Goal: Task Accomplishment & Management: Use online tool/utility

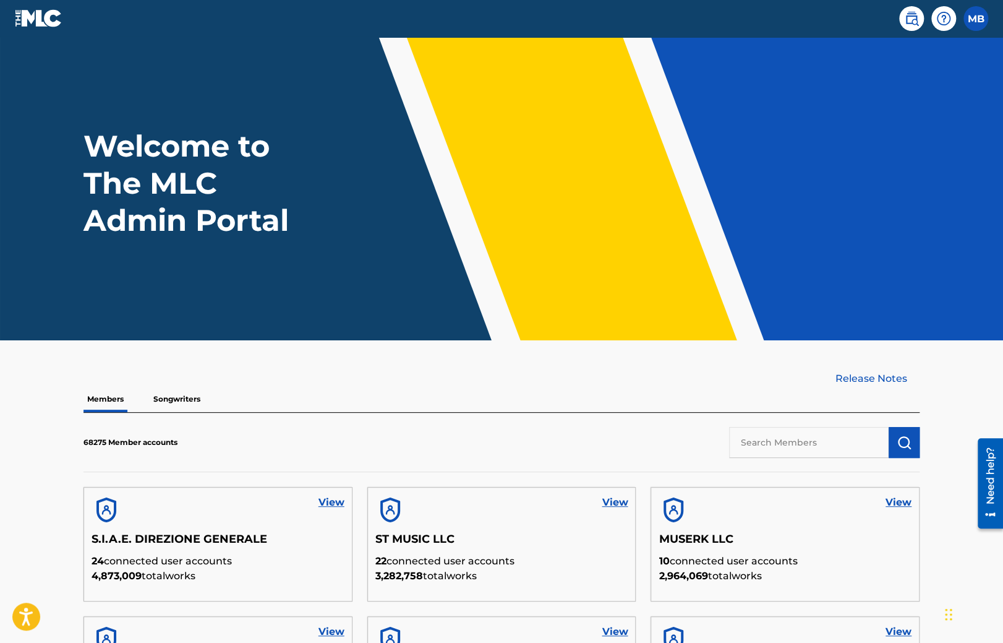
click at [165, 403] on p "Songwriters" at bounding box center [177, 399] width 54 height 26
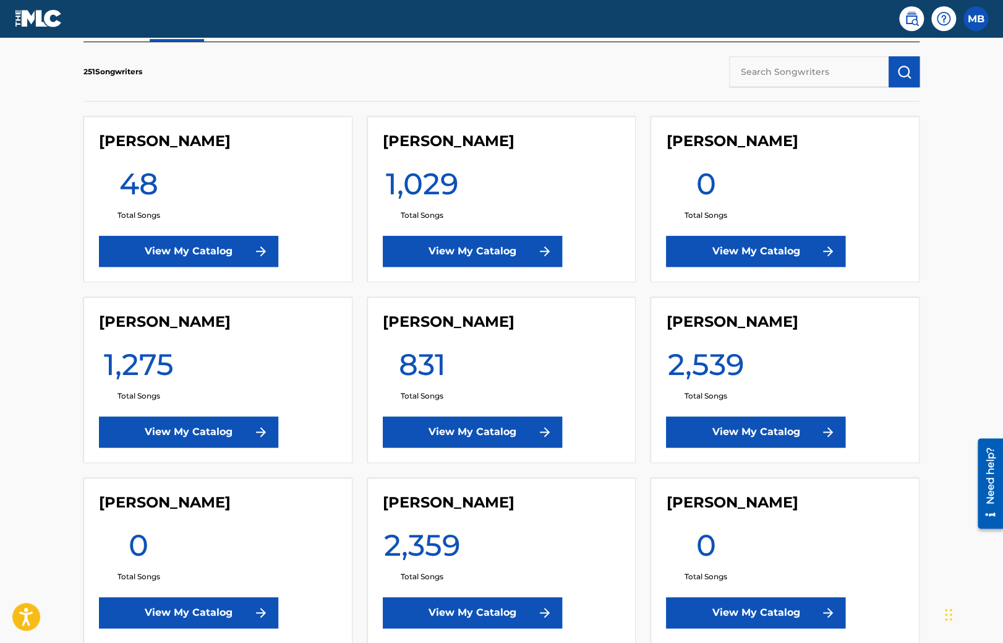
scroll to position [522, 0]
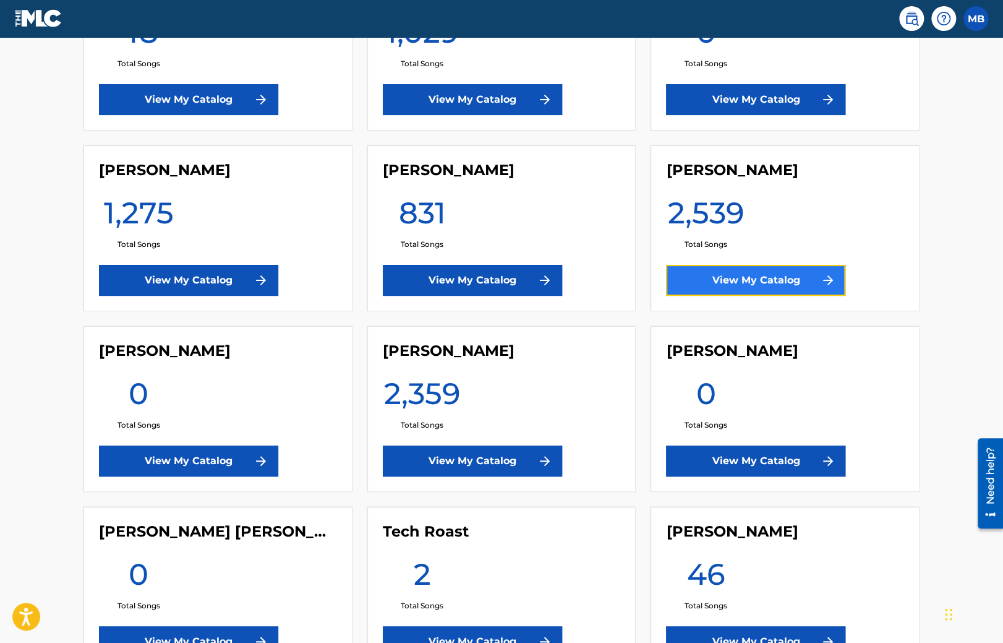
click at [719, 285] on link "View My Catalog" at bounding box center [755, 280] width 179 height 31
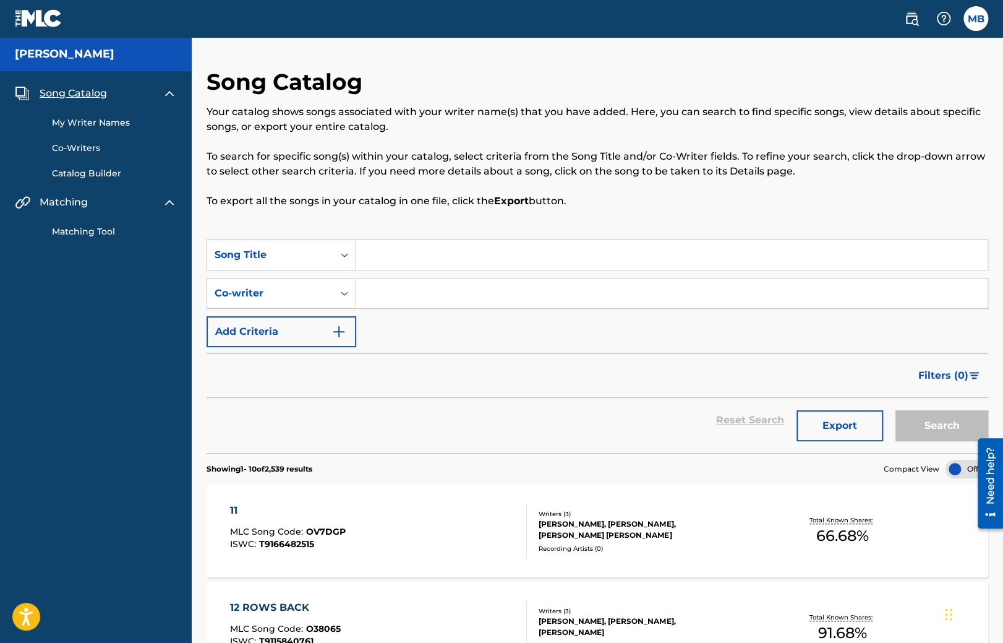
click at [75, 229] on link "Matching Tool" at bounding box center [114, 231] width 125 height 13
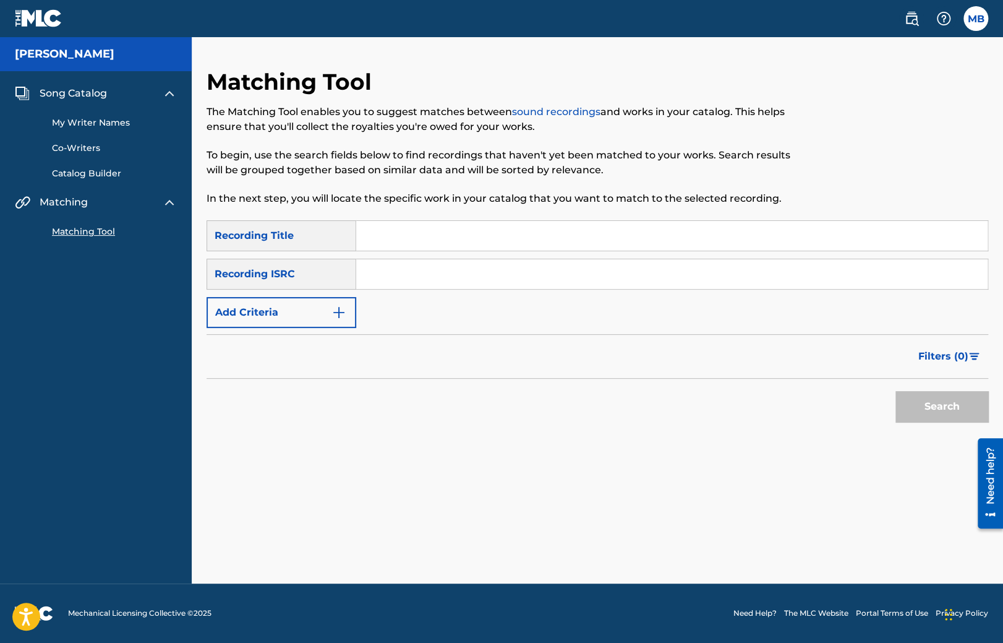
click at [385, 231] on input "Search Form" at bounding box center [671, 236] width 631 height 30
type input "test"
click at [949, 410] on button "Search" at bounding box center [942, 406] width 93 height 31
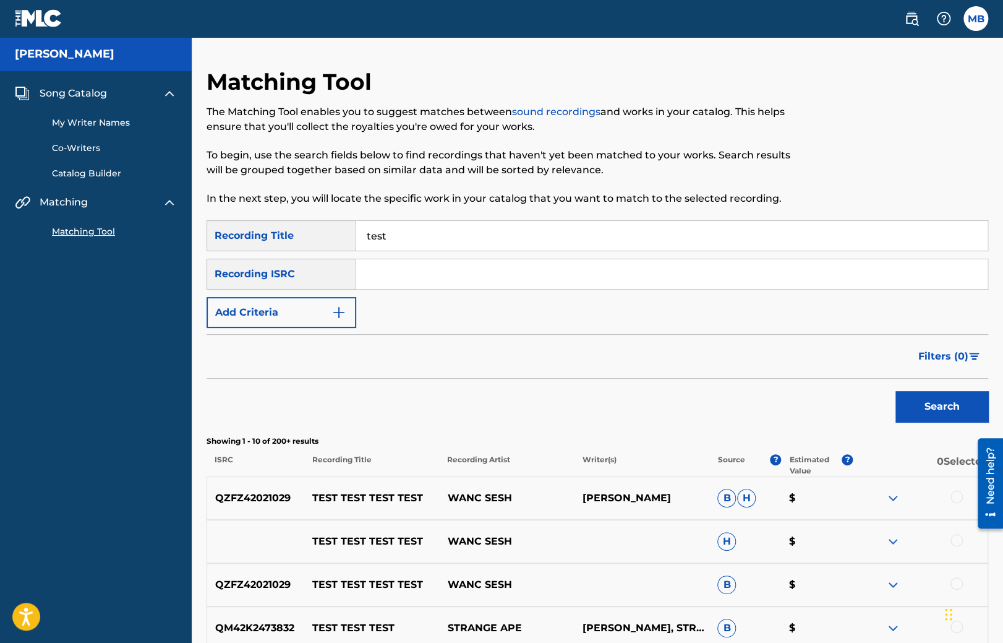
click at [968, 496] on div at bounding box center [920, 497] width 135 height 15
click at [965, 496] on div at bounding box center [920, 497] width 135 height 15
click at [952, 498] on div at bounding box center [957, 496] width 12 height 12
click at [857, 542] on button "Match 1 Group" at bounding box center [869, 541] width 137 height 31
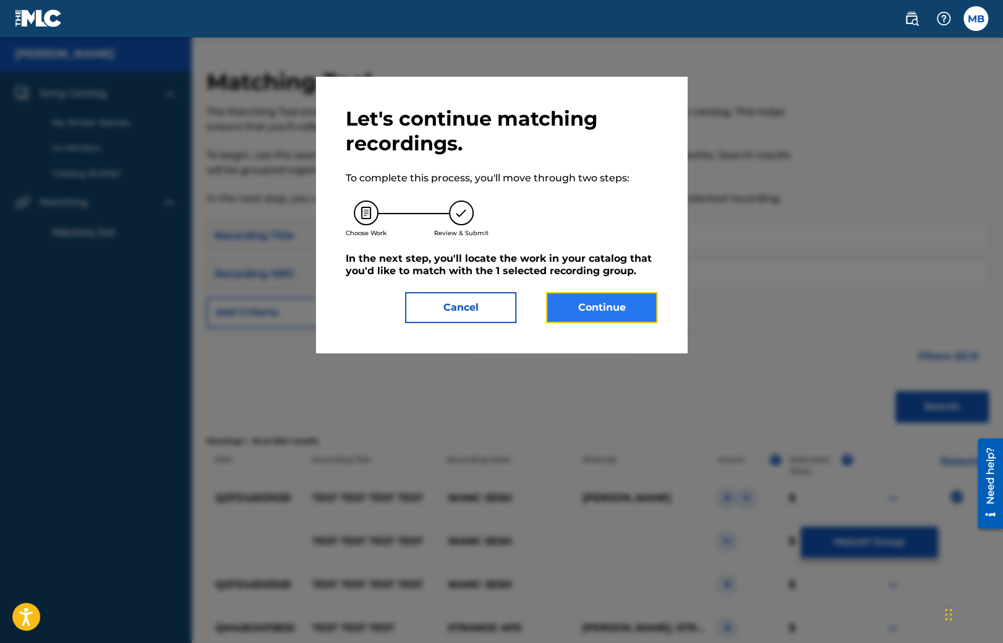
click at [576, 306] on button "Continue" at bounding box center [601, 307] width 111 height 31
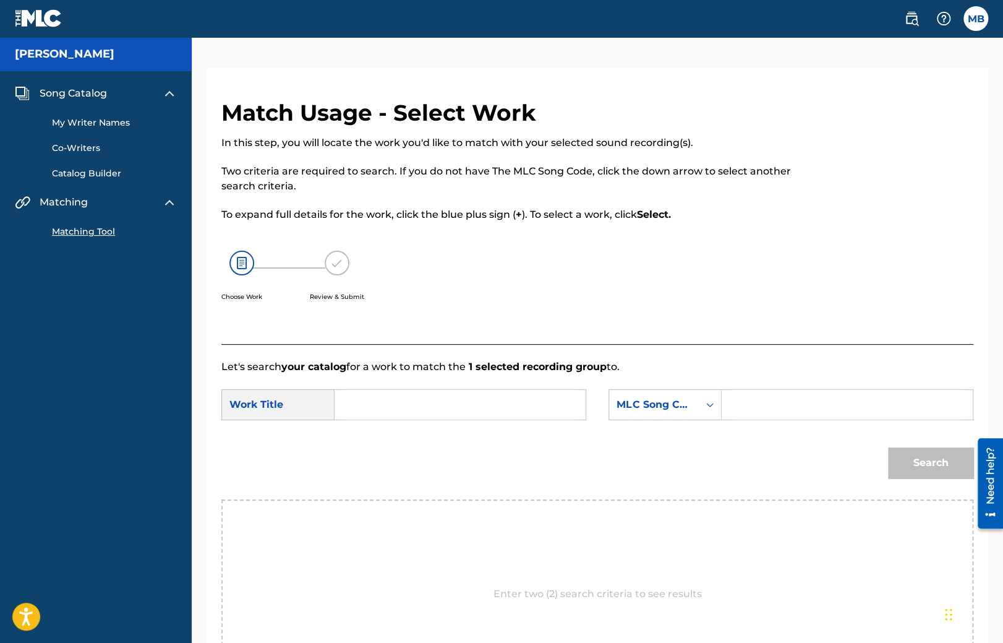
click at [404, 401] on input "Search Form" at bounding box center [460, 405] width 230 height 30
type input "11"
click at [687, 411] on div "MLC Song Code" at bounding box center [654, 404] width 75 height 15
click at [768, 404] on input "Search Form" at bounding box center [847, 405] width 230 height 30
paste input "OV7DGP"
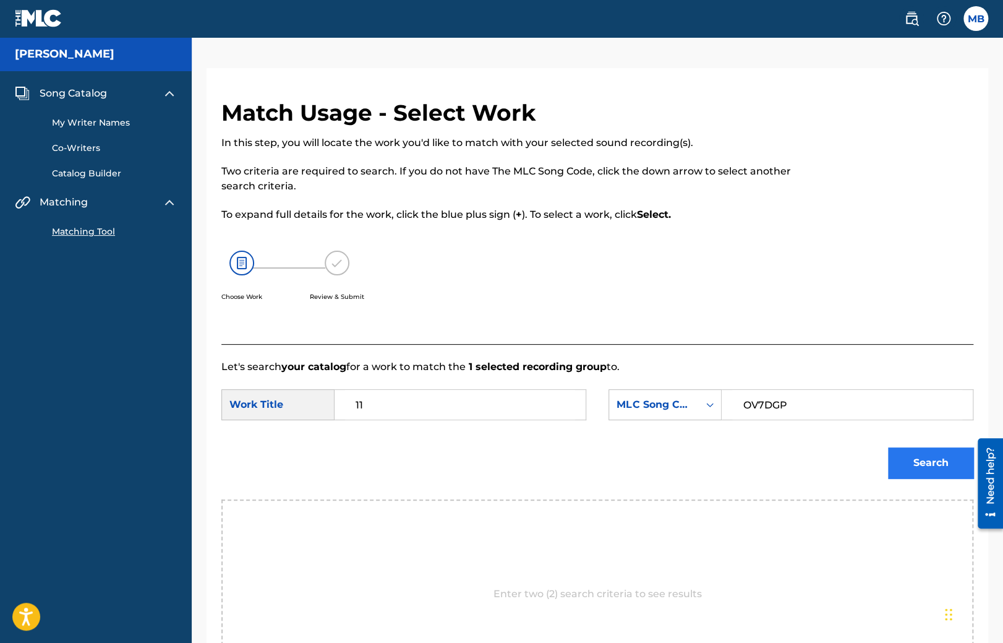
type input "OV7DGP"
click at [944, 461] on button "Search" at bounding box center [930, 462] width 85 height 31
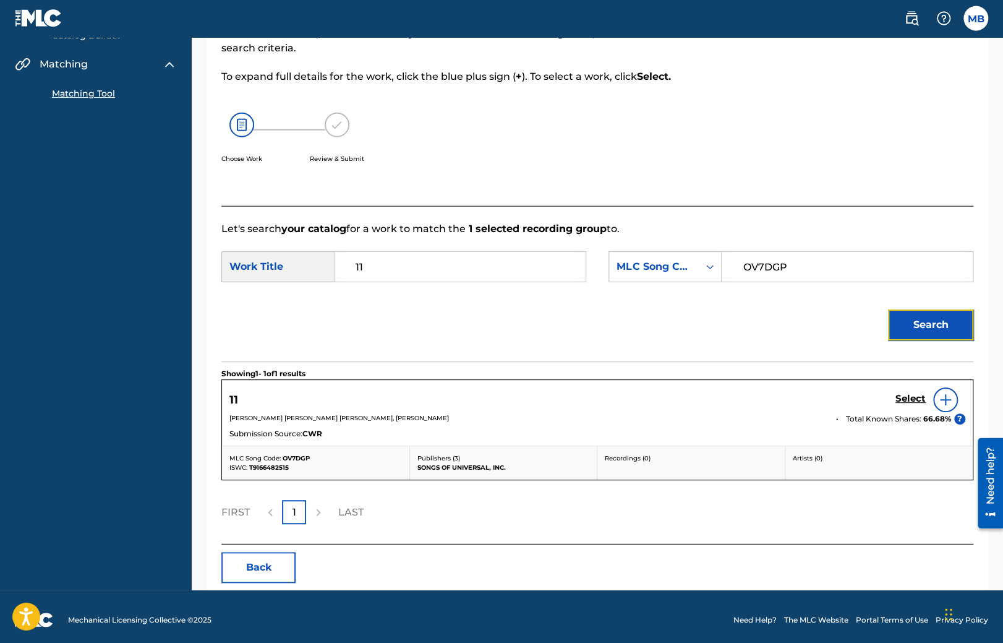
scroll to position [143, 0]
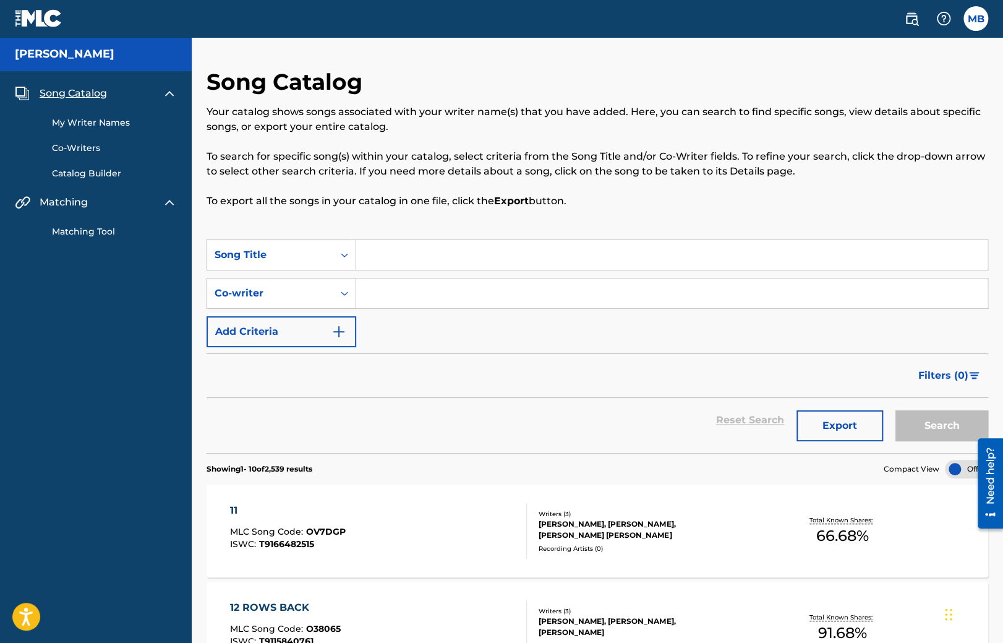
click at [278, 544] on span "T9166482515" at bounding box center [286, 543] width 55 height 11
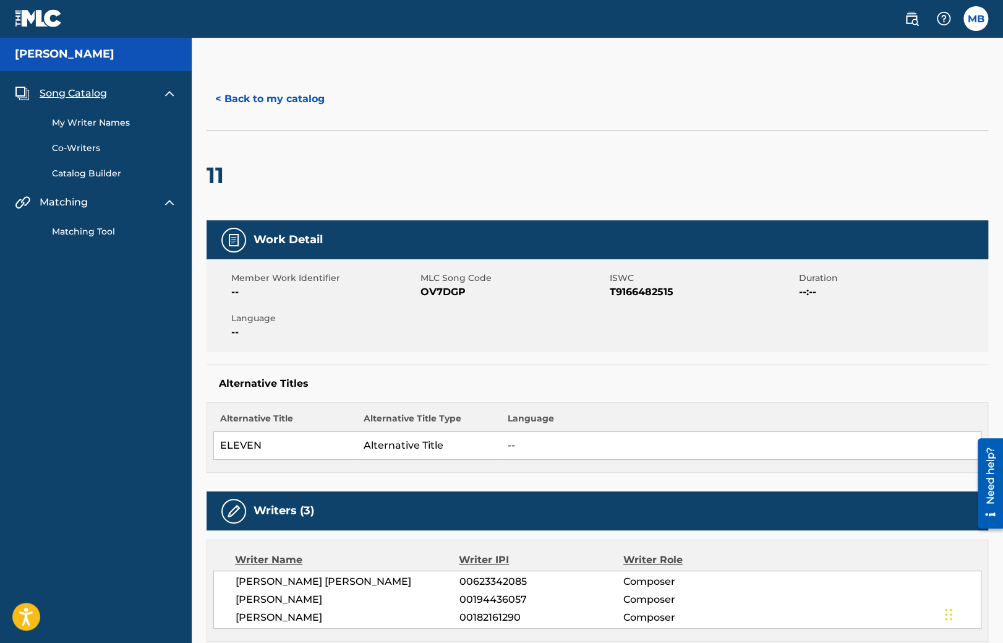
click at [446, 289] on span "OV7DGP" at bounding box center [514, 292] width 186 height 15
copy span "OV7DGP"
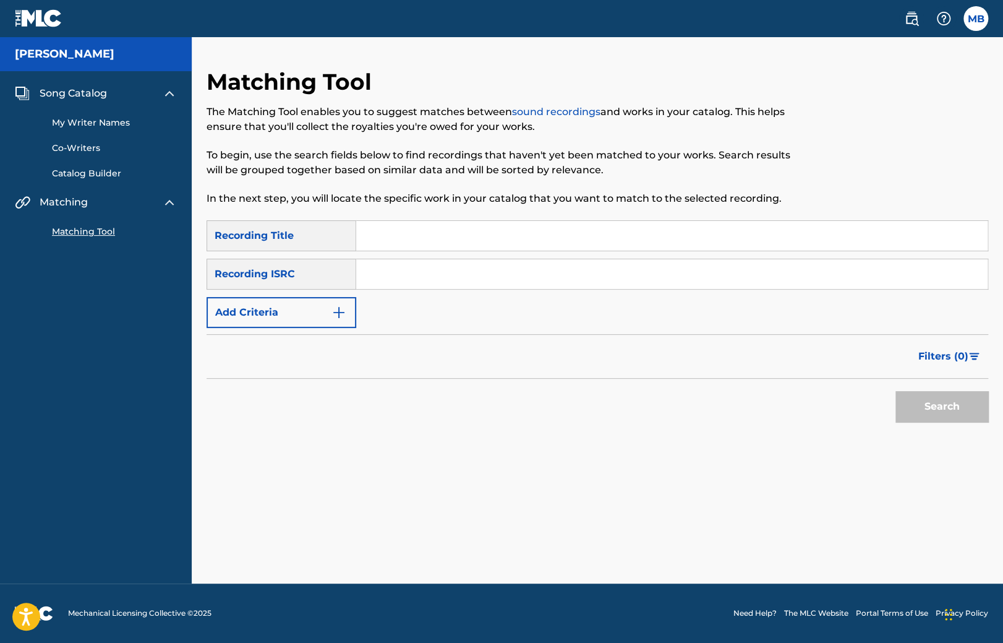
click at [397, 228] on input "Search Form" at bounding box center [671, 236] width 631 height 30
type input "test"
click at [959, 422] on div "Search" at bounding box center [938, 403] width 99 height 49
click at [939, 411] on button "Search" at bounding box center [942, 406] width 93 height 31
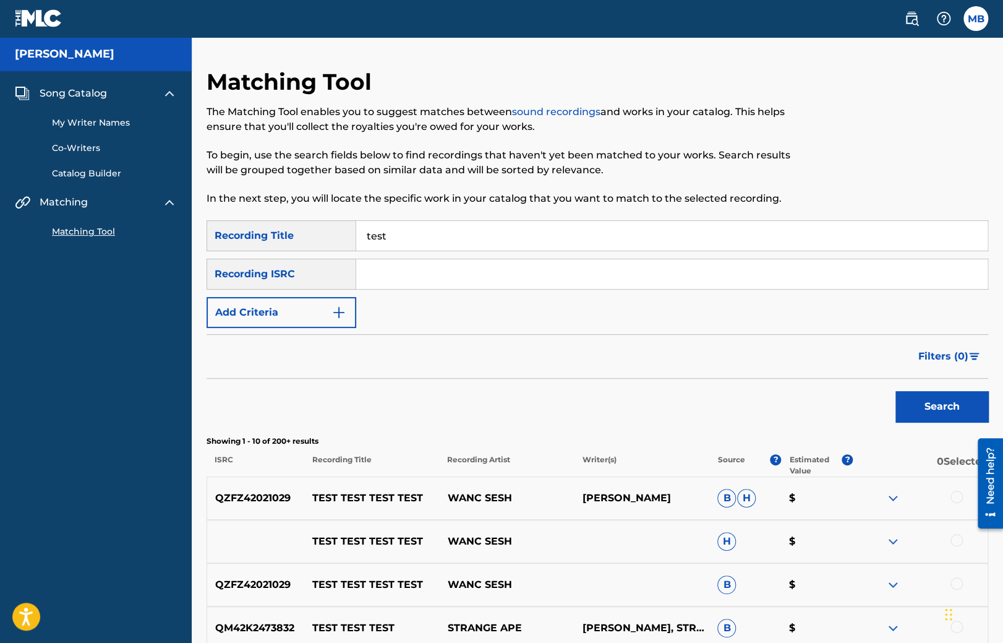
click at [967, 500] on div at bounding box center [920, 497] width 135 height 15
click at [964, 496] on div at bounding box center [920, 497] width 135 height 15
click at [958, 491] on div at bounding box center [957, 496] width 12 height 12
click at [889, 528] on button "Match 1 Group" at bounding box center [869, 541] width 137 height 31
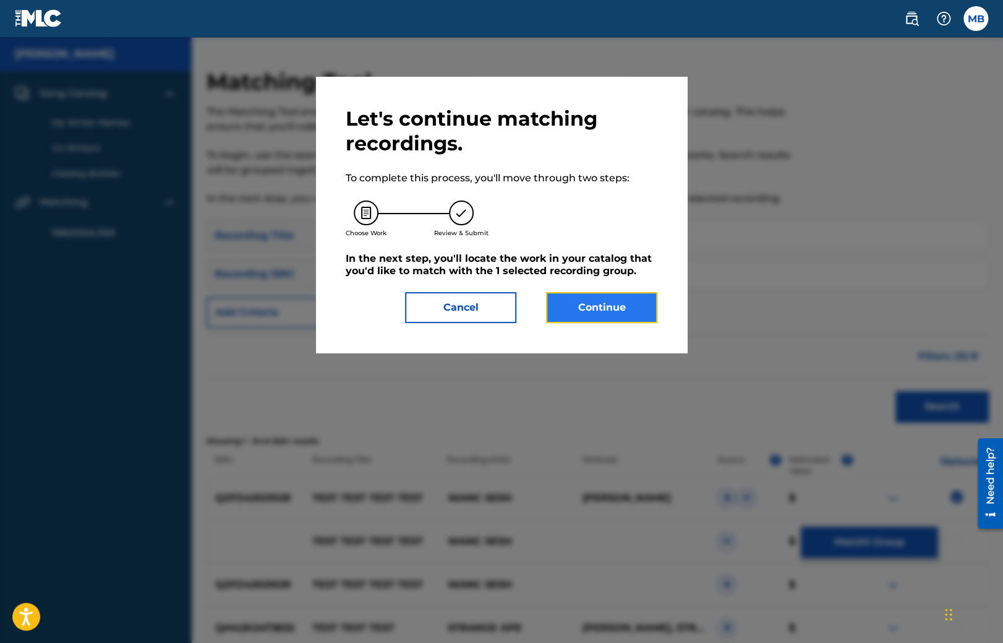
click at [586, 301] on button "Continue" at bounding box center [601, 307] width 111 height 31
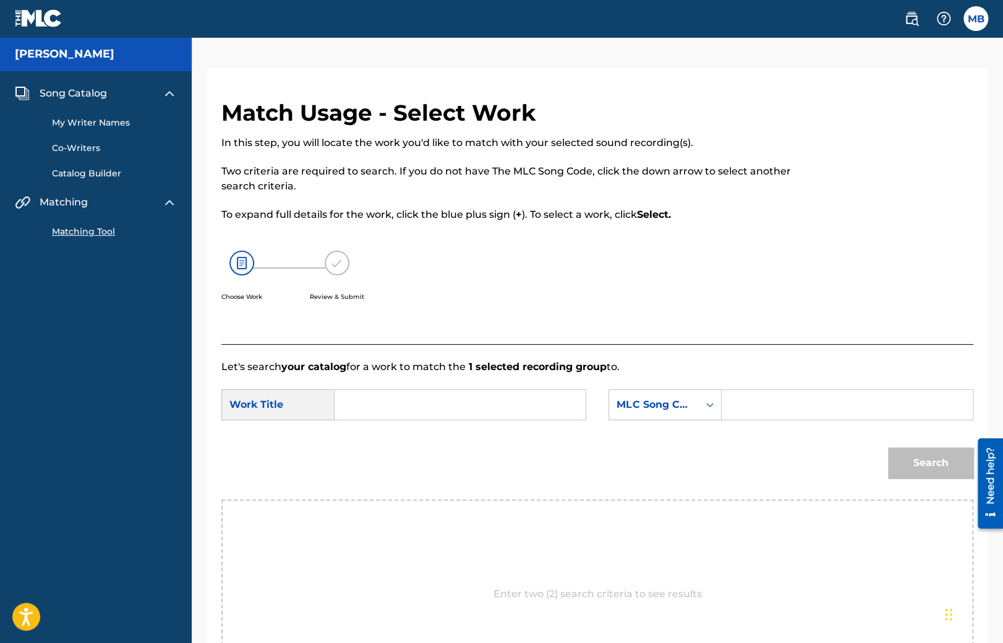
click at [448, 385] on form "SearchWithCriteria6d70065d-5407-4233-afe2-416999194e29 Work Title SearchWithCri…" at bounding box center [597, 436] width 752 height 125
click at [442, 392] on input "Search Form" at bounding box center [460, 405] width 230 height 30
click at [771, 407] on input "Search Form" at bounding box center [847, 405] width 230 height 30
click at [345, 390] on input "test" at bounding box center [460, 405] width 230 height 30
type input "11"
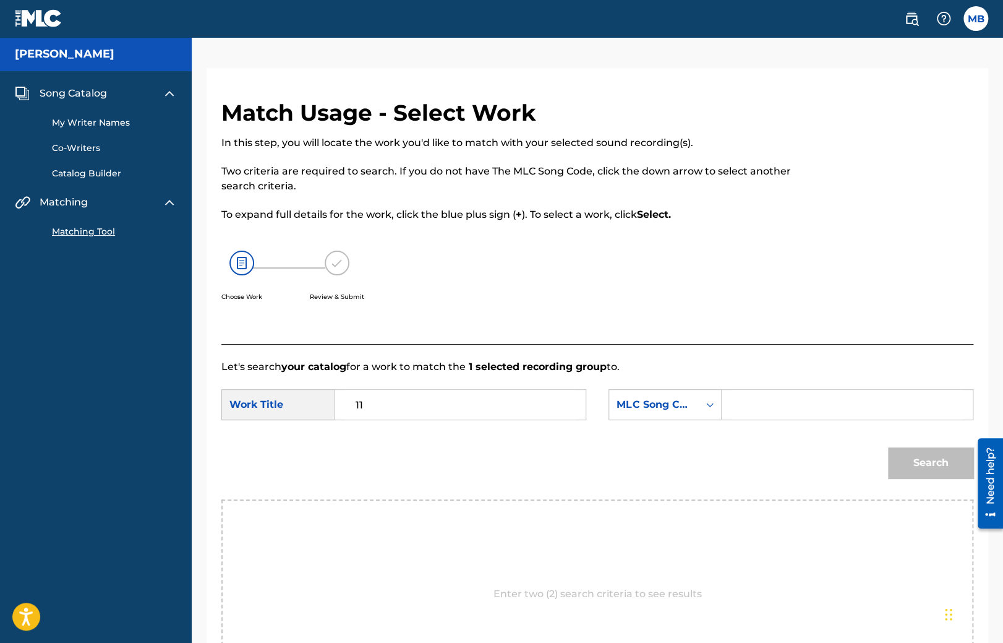
click at [815, 408] on input "Search Form" at bounding box center [847, 405] width 230 height 30
paste input "OV7DGP"
type input "OV7DGP"
click at [930, 457] on button "Search" at bounding box center [930, 462] width 85 height 31
